Goal: Task Accomplishment & Management: Complete application form

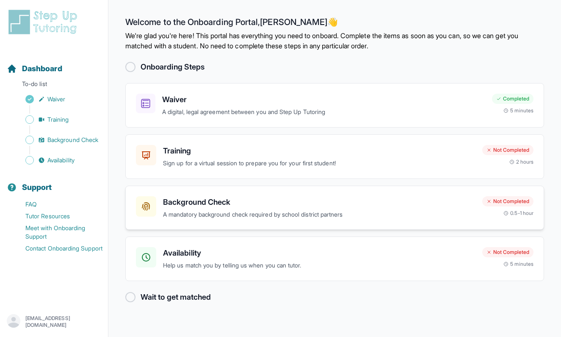
click at [461, 215] on p "A mandatory background check required by school district partners" at bounding box center [319, 215] width 312 height 10
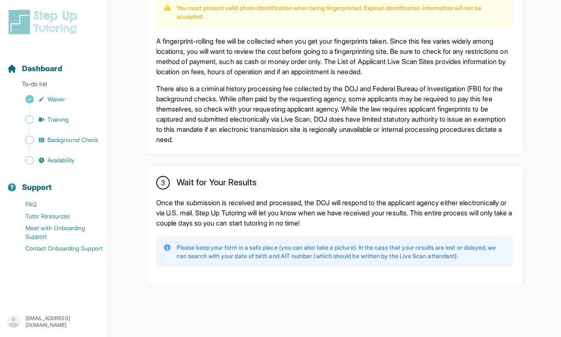
scroll to position [598, 0]
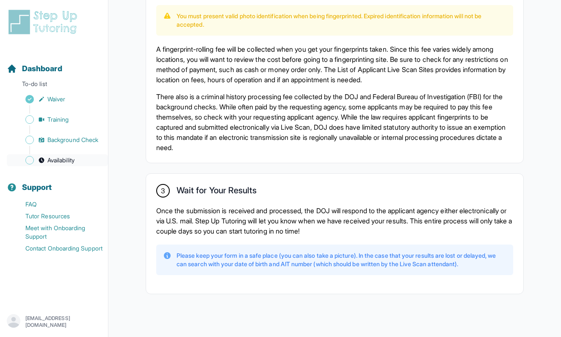
click at [73, 158] on span "Availability" at bounding box center [60, 160] width 27 height 8
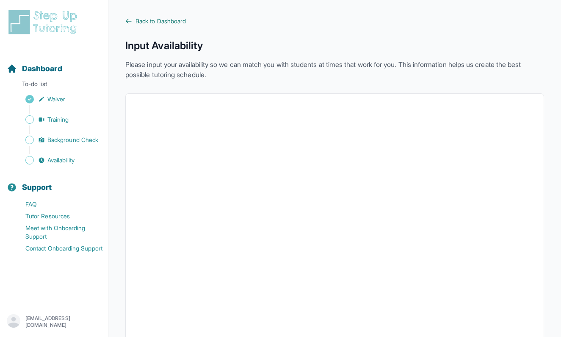
click at [180, 20] on span "Back to Dashboard" at bounding box center [160, 21] width 50 height 8
